Goal: Task Accomplishment & Management: Manage account settings

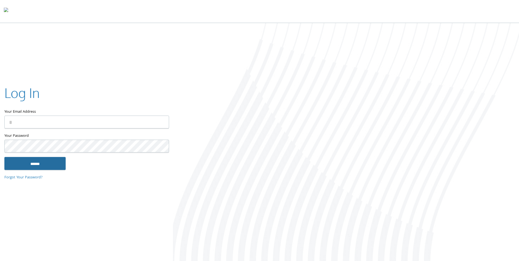
type input "**********"
click at [48, 163] on input "******" at bounding box center [34, 163] width 61 height 13
type input "**********"
click at [31, 162] on input "******" at bounding box center [34, 163] width 61 height 13
